Goal: Information Seeking & Learning: Understand process/instructions

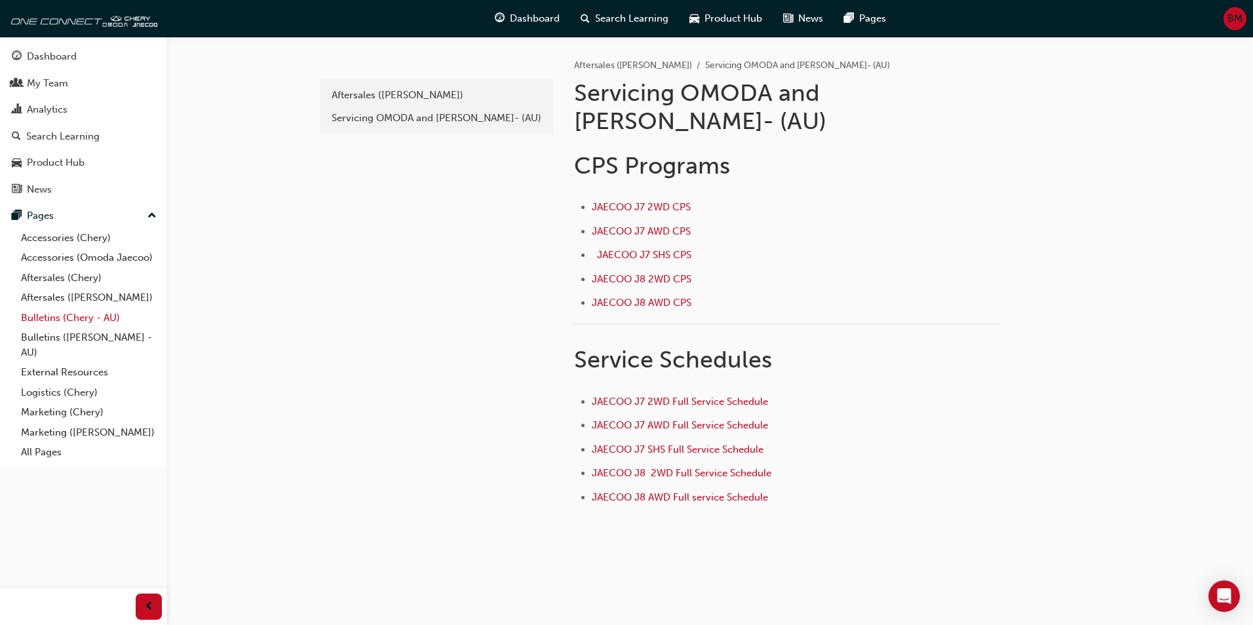
drag, startPoint x: 71, startPoint y: 281, endPoint x: 64, endPoint y: 311, distance: 31.0
click at [71, 281] on link "Aftersales (Chery)" at bounding box center [89, 278] width 146 height 20
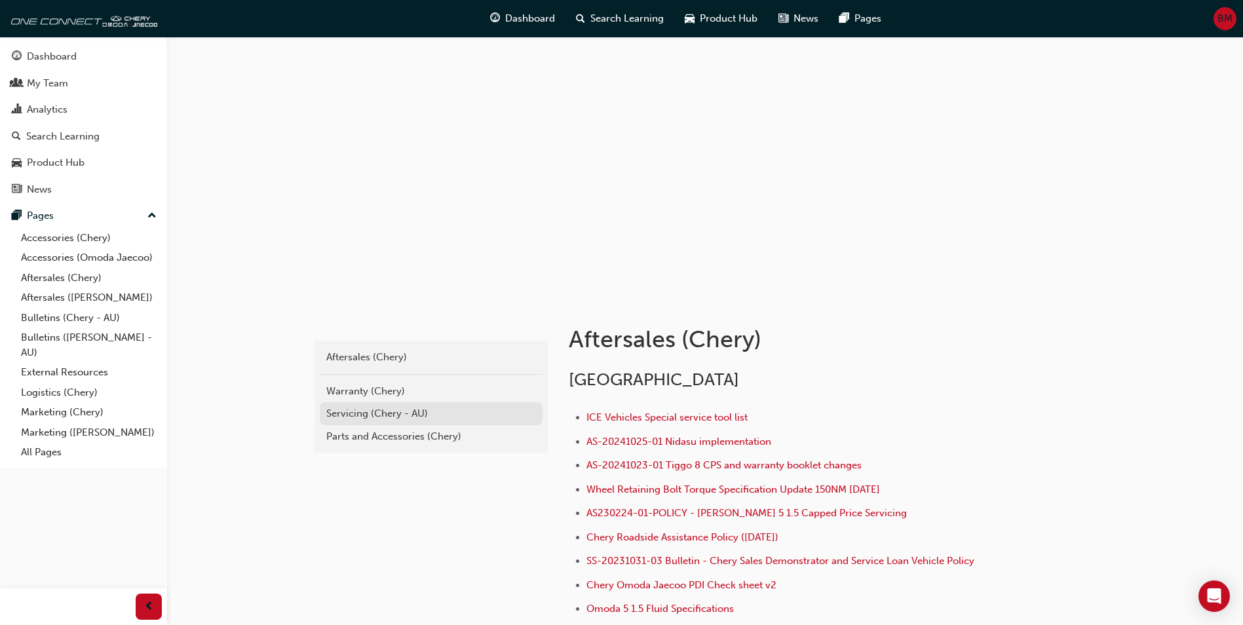
click at [358, 417] on div "Servicing (Chery - AU)" at bounding box center [431, 413] width 210 height 15
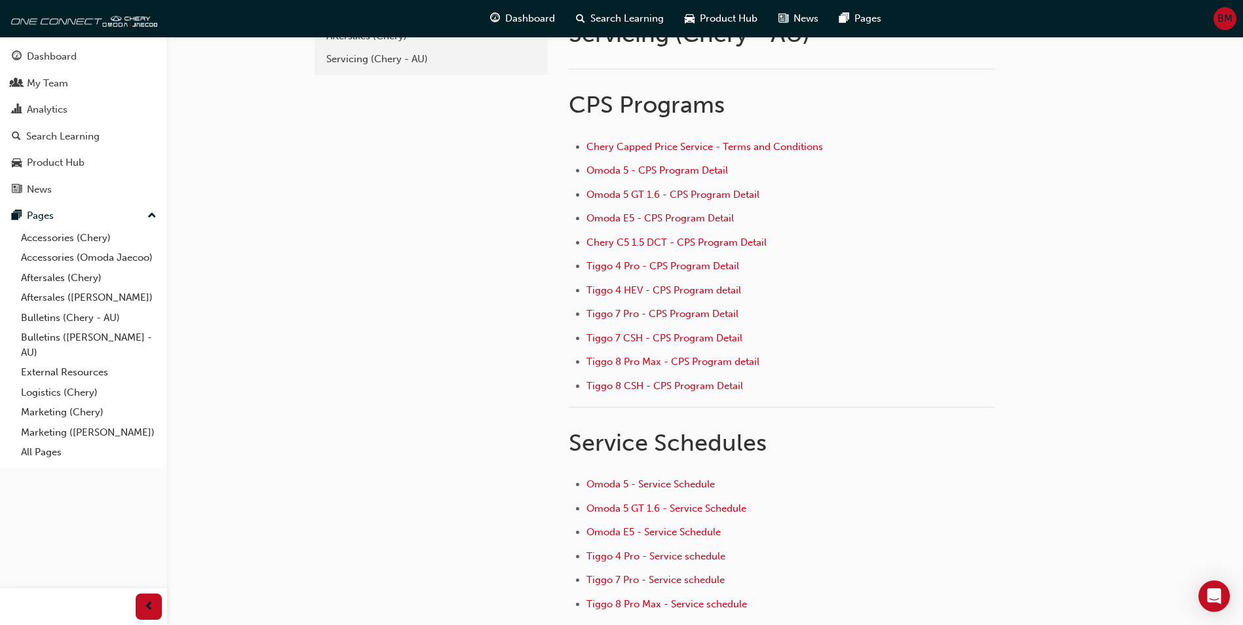
scroll to position [66, 0]
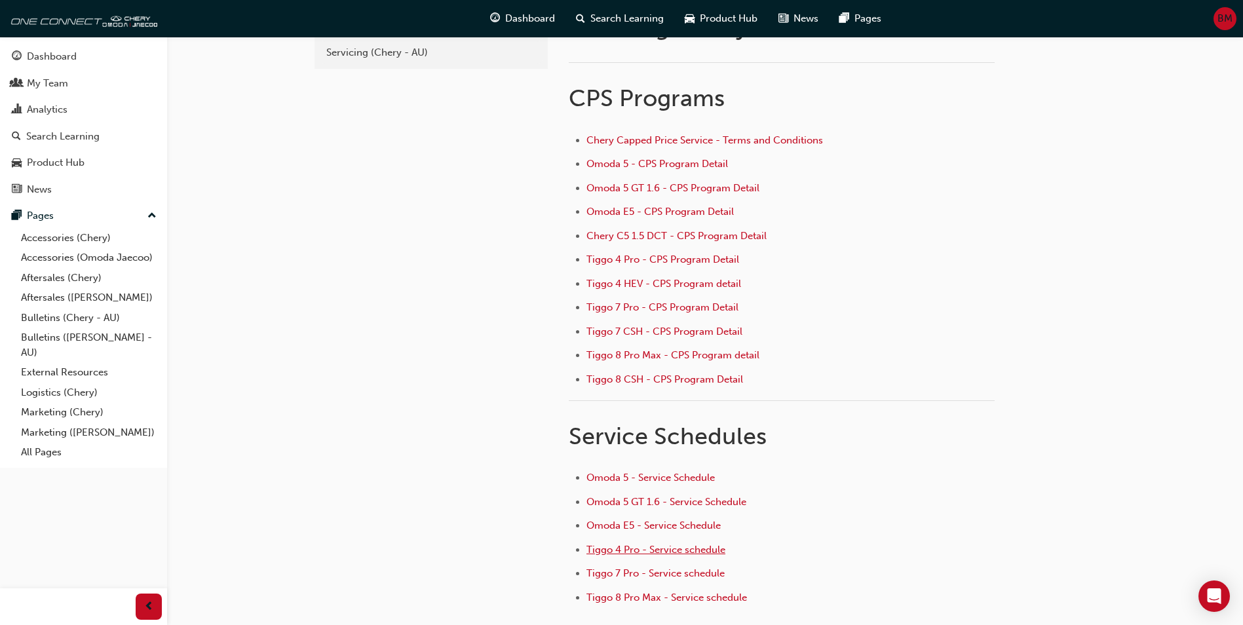
click at [647, 552] on span "Tiggo 4 Pro - Service schedule" at bounding box center [656, 550] width 139 height 12
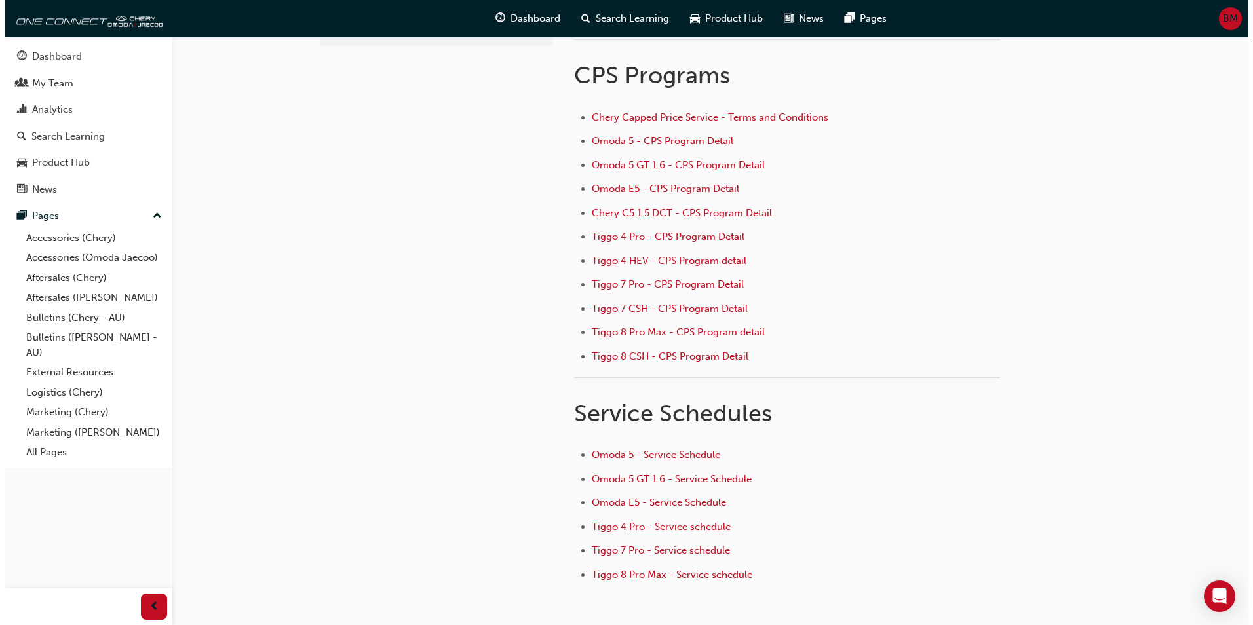
scroll to position [0, 0]
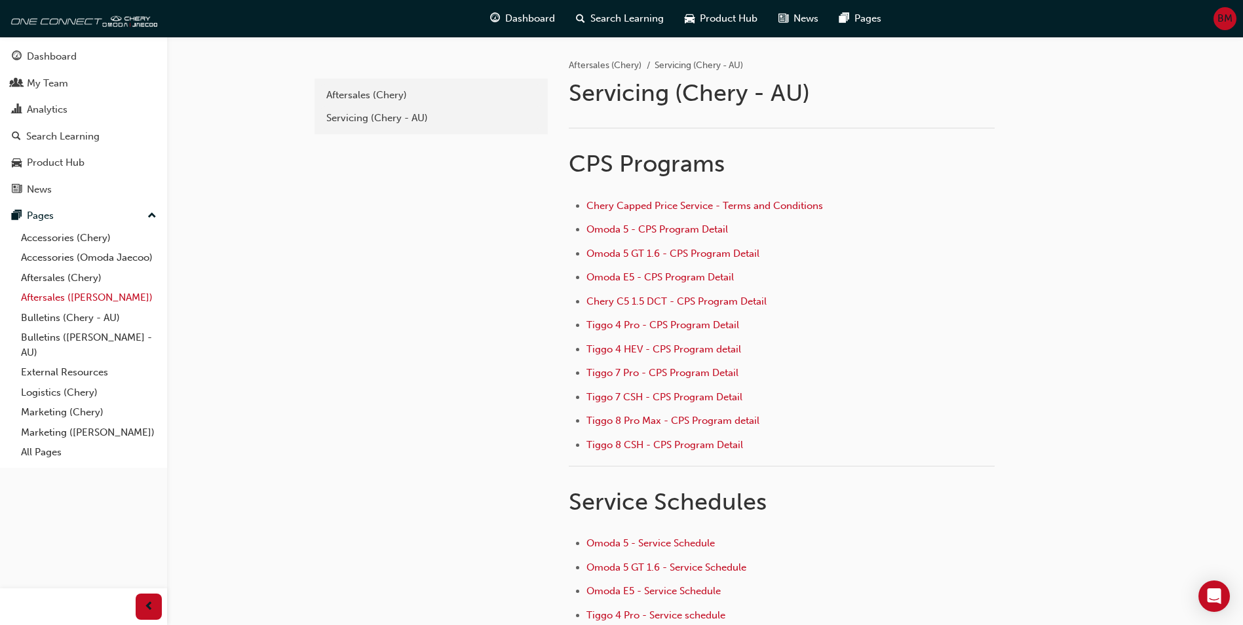
click at [108, 294] on link "Aftersales ([PERSON_NAME])" at bounding box center [89, 298] width 146 height 20
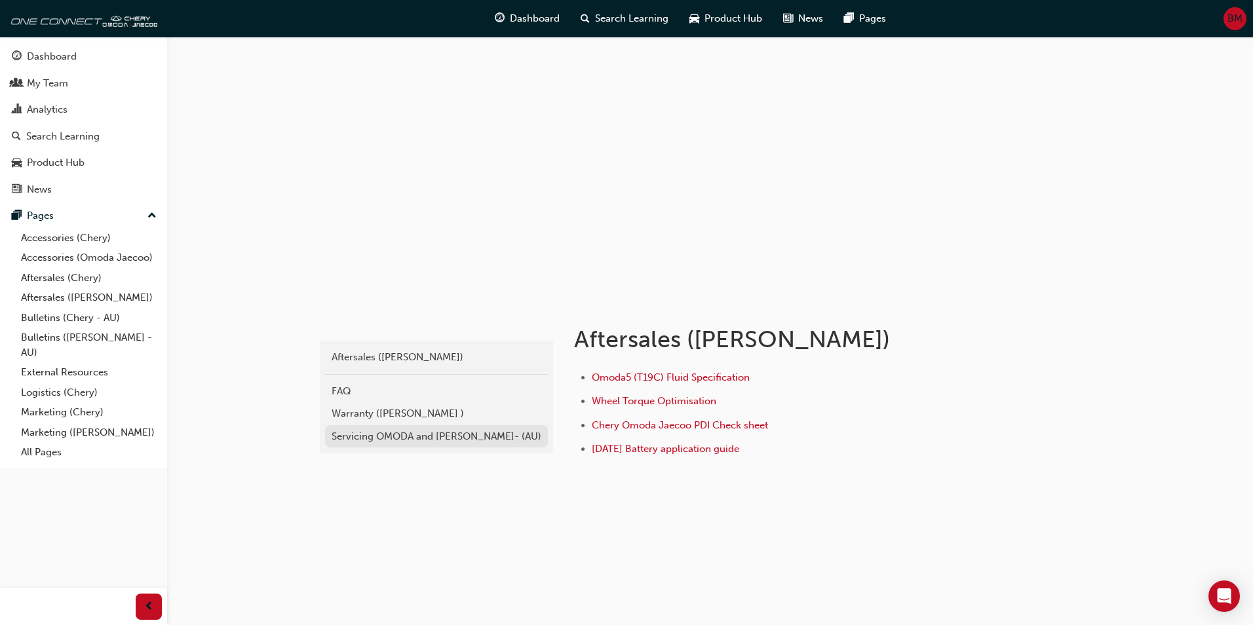
click at [440, 437] on div "Servicing OMODA and [PERSON_NAME]- (AU)" at bounding box center [437, 436] width 210 height 15
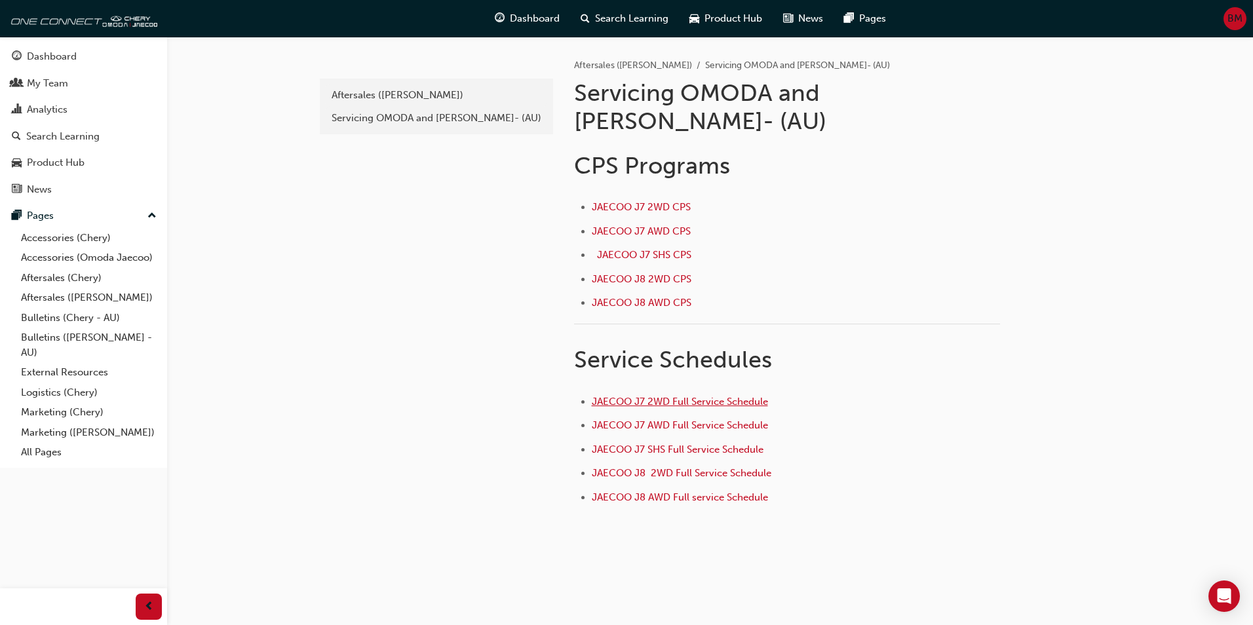
click at [693, 396] on span "JAECOO J7 2WD Full Service Schedule" at bounding box center [680, 402] width 176 height 12
click at [73, 282] on link "Aftersales (Chery)" at bounding box center [89, 278] width 146 height 20
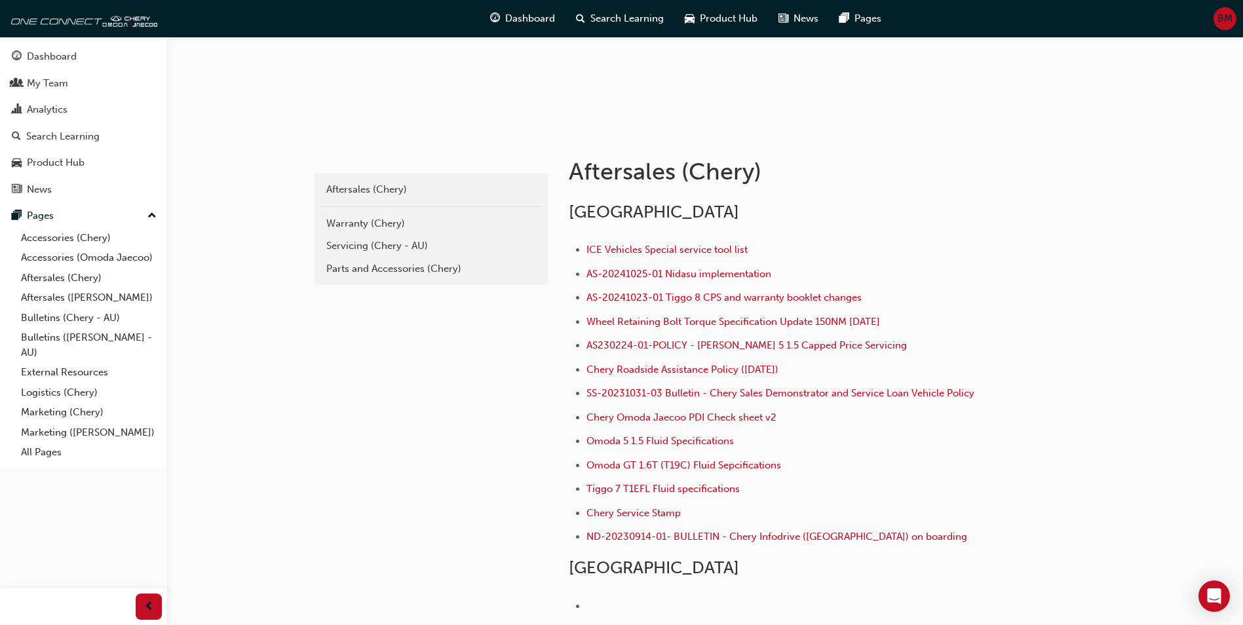
scroll to position [66, 0]
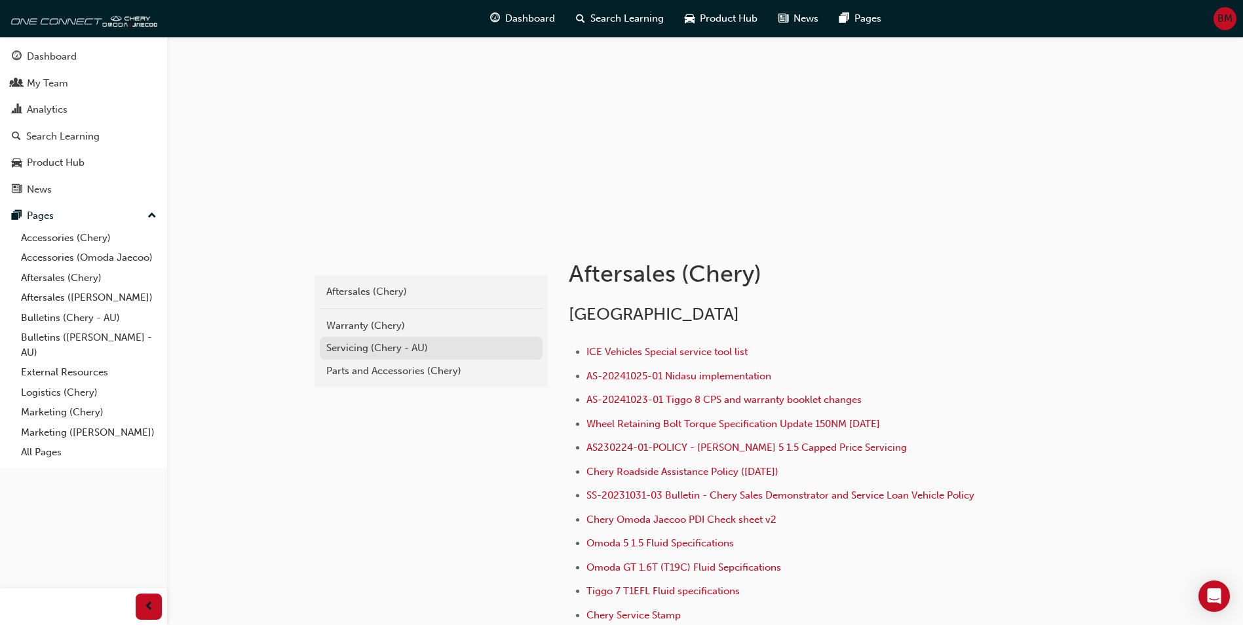
click at [367, 345] on div "Servicing (Chery - AU)" at bounding box center [431, 348] width 210 height 15
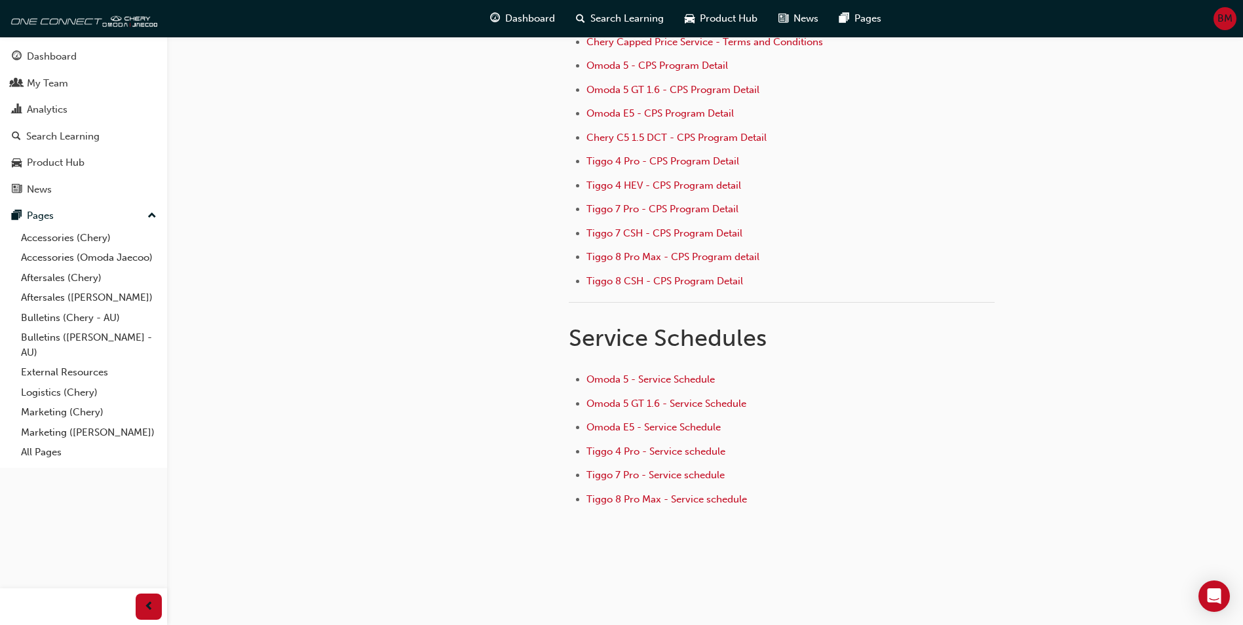
scroll to position [176, 0]
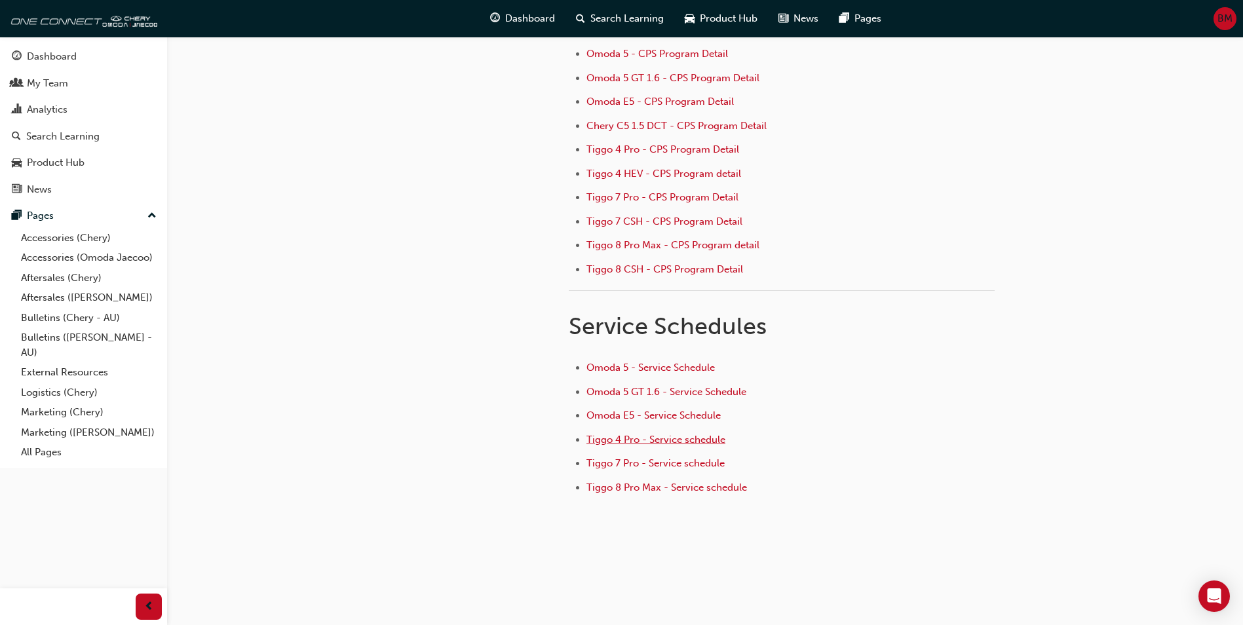
click at [634, 441] on span "Tiggo 4 Pro - Service schedule" at bounding box center [656, 440] width 139 height 12
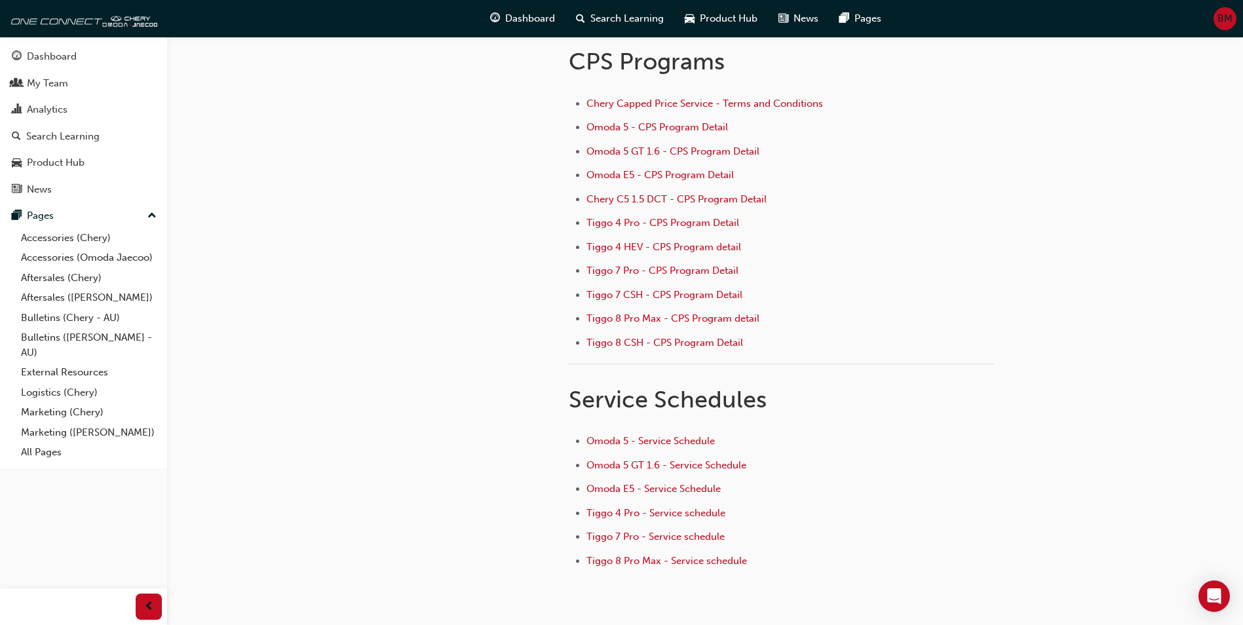
scroll to position [176, 0]
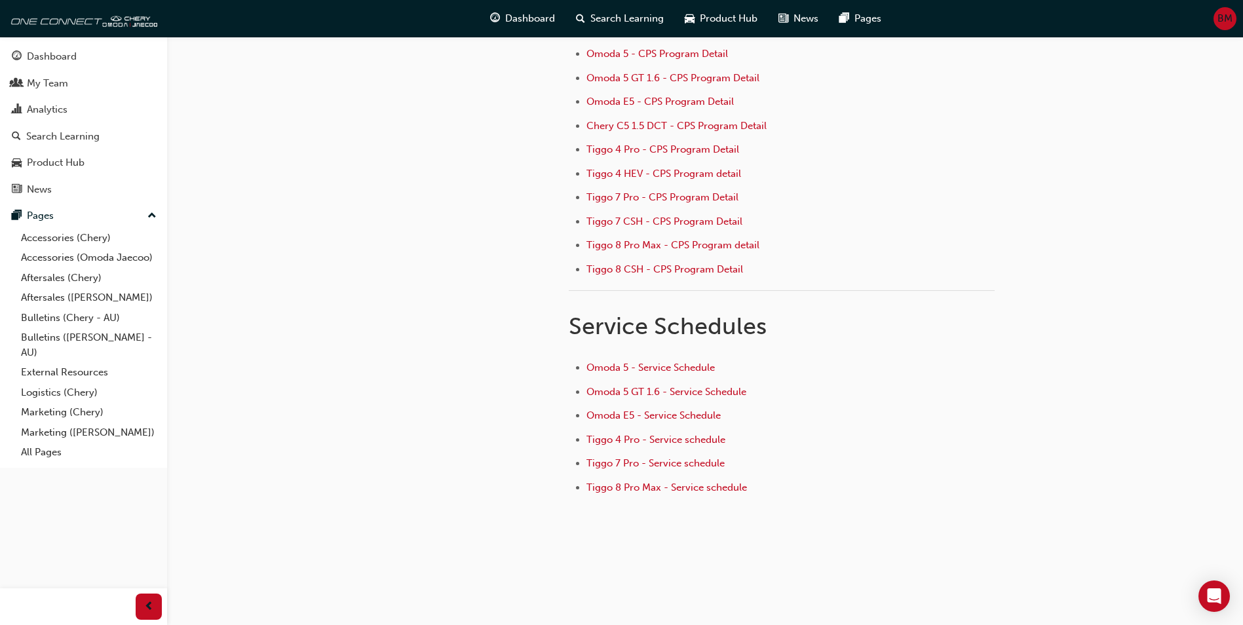
click at [621, 493] on li "Tiggo 8 Pro Max - Service schedule" at bounding box center [791, 489] width 408 height 19
click at [621, 492] on span "Tiggo 8 Pro Max - Service schedule" at bounding box center [667, 488] width 161 height 12
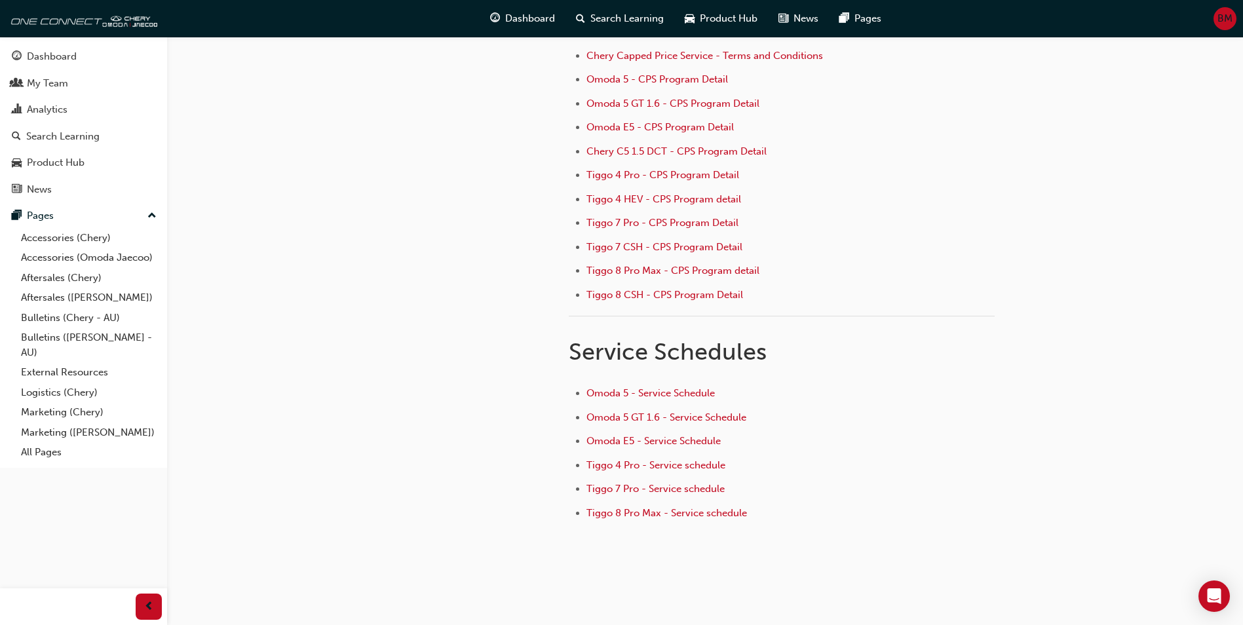
scroll to position [176, 0]
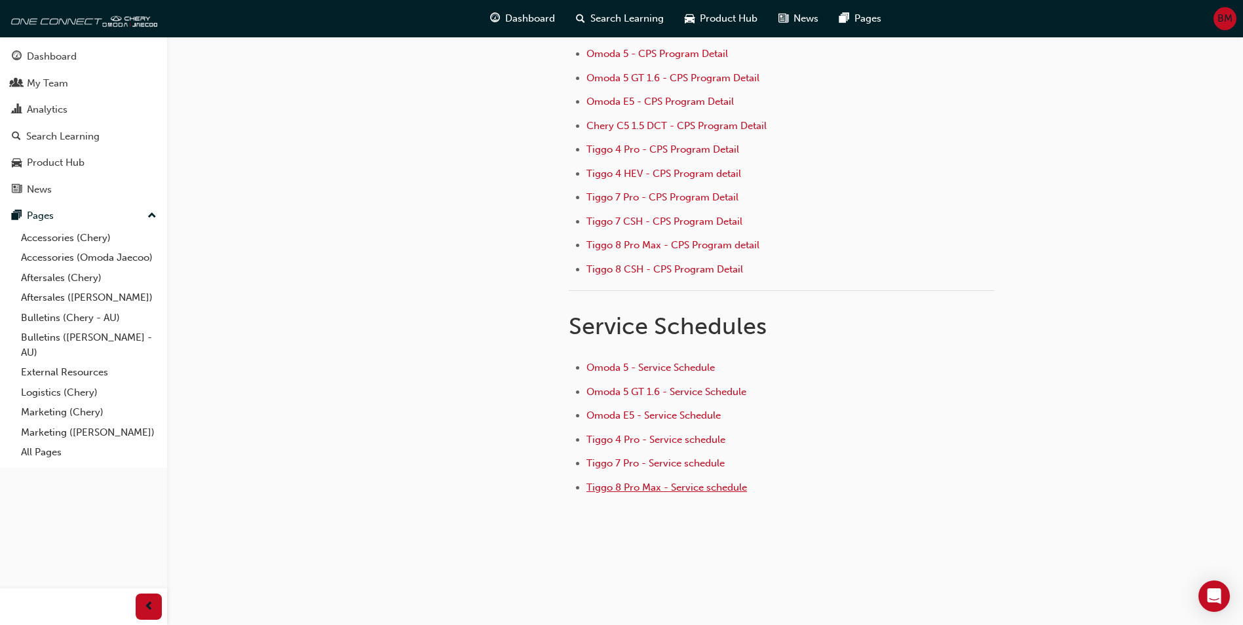
drag, startPoint x: 619, startPoint y: 490, endPoint x: 612, endPoint y: 491, distance: 7.3
click at [619, 488] on span "Tiggo 8 Pro Max - Service schedule" at bounding box center [667, 488] width 161 height 12
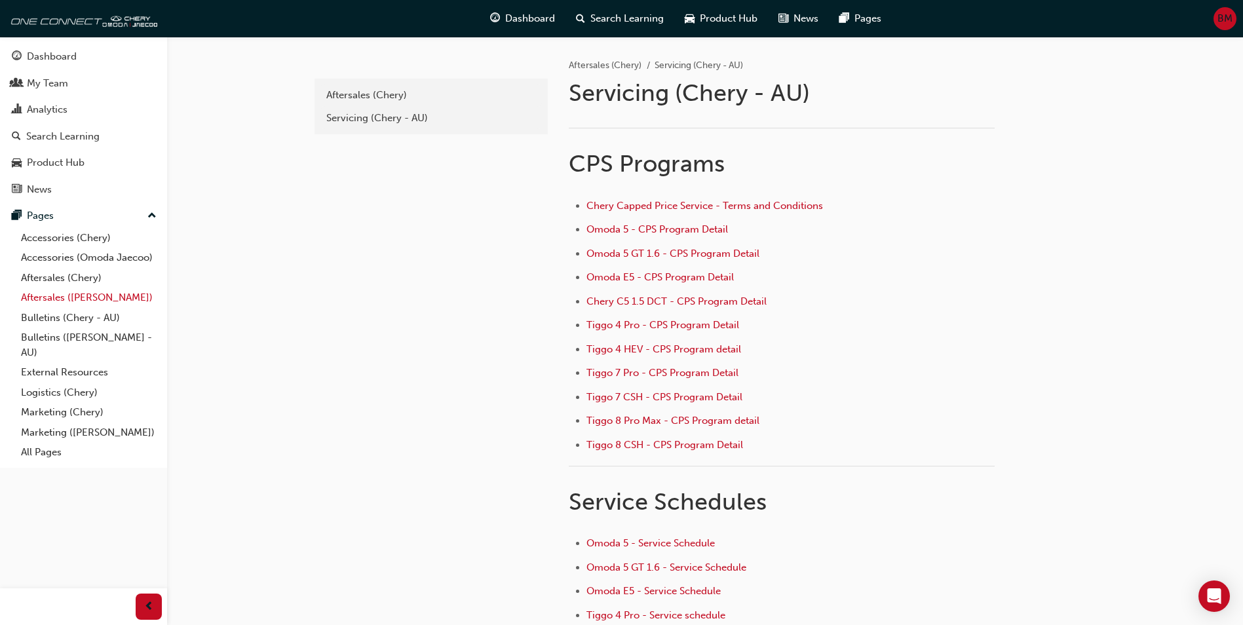
click at [79, 302] on link "Aftersales ([PERSON_NAME])" at bounding box center [89, 298] width 146 height 20
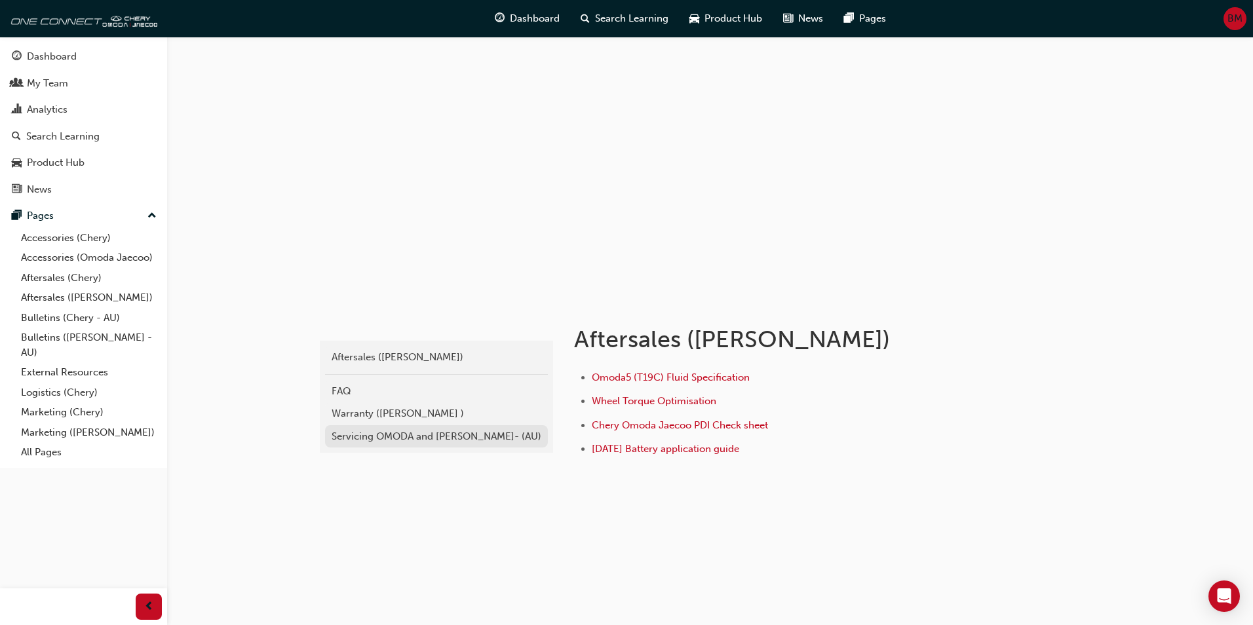
click at [408, 430] on div "Servicing OMODA and [PERSON_NAME]- (AU)" at bounding box center [437, 436] width 210 height 15
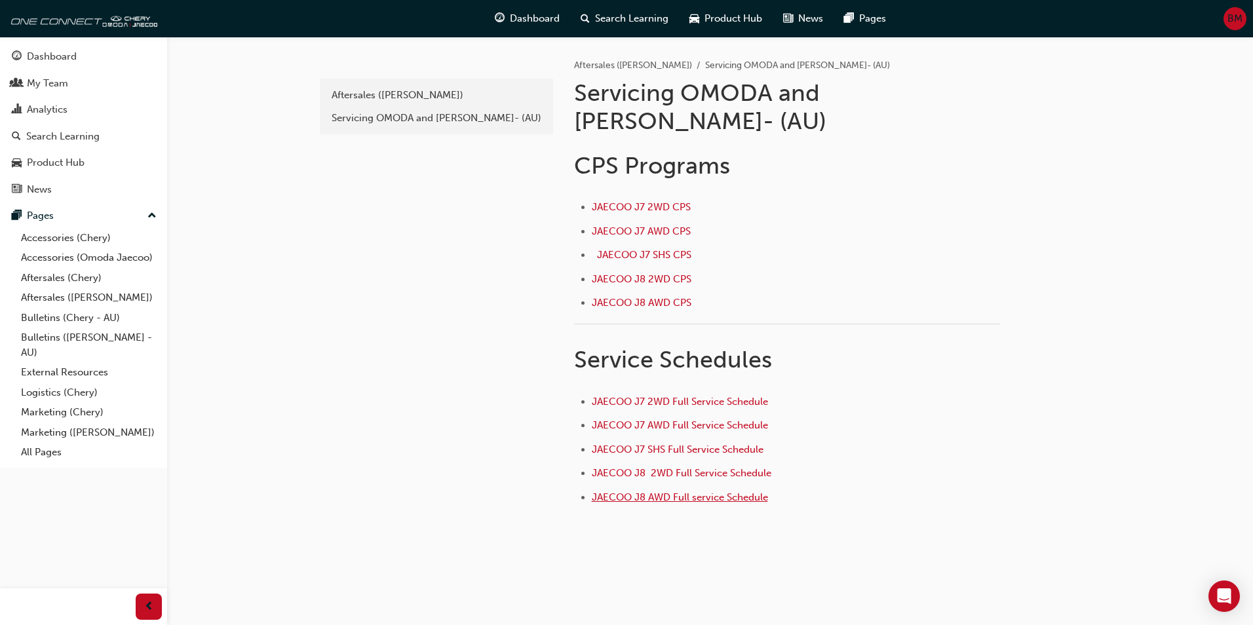
click at [746, 492] on span "JAECOO J8 AWD Full service Schedule" at bounding box center [680, 498] width 176 height 12
